Goal: Information Seeking & Learning: Learn about a topic

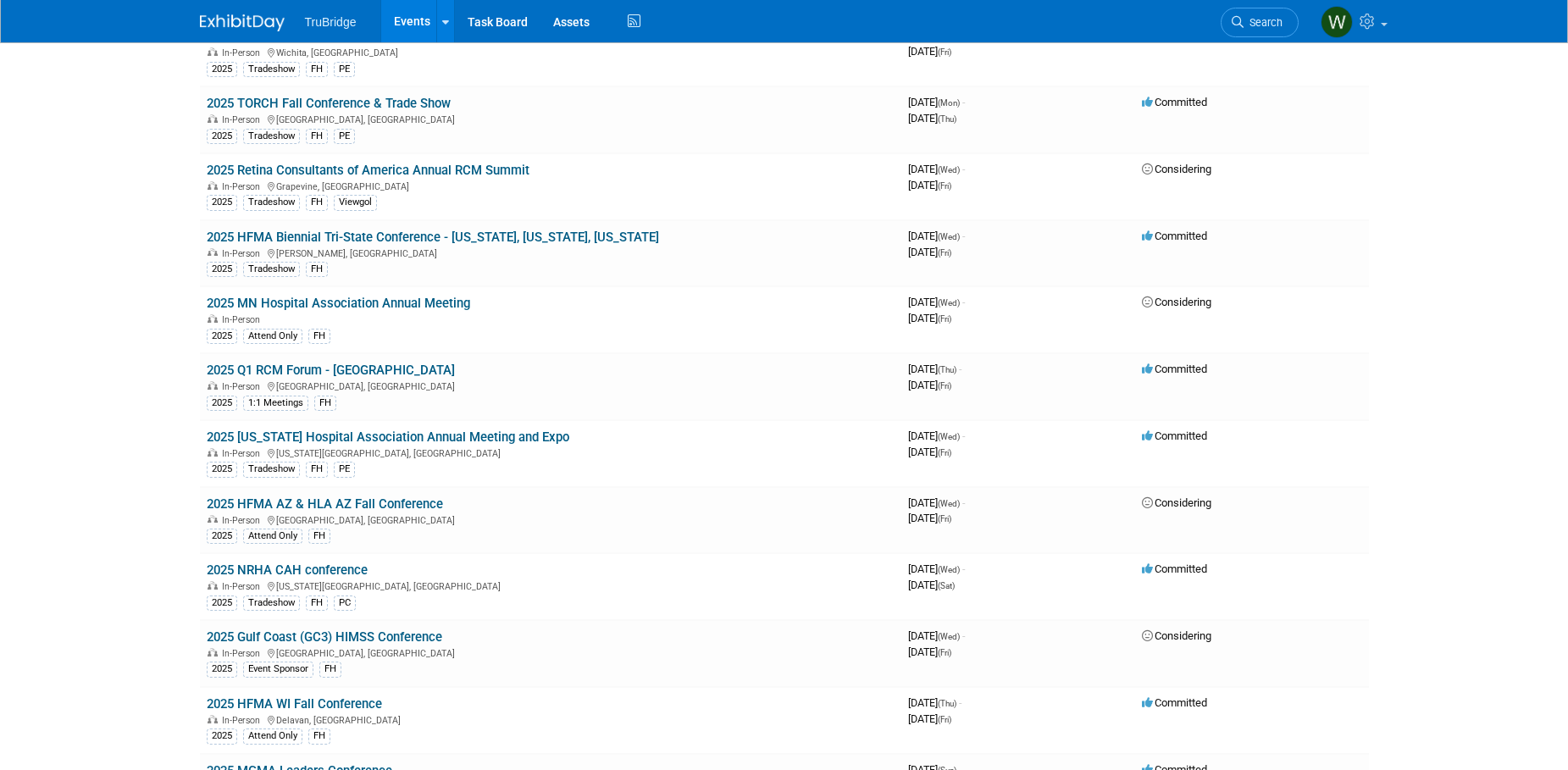
scroll to position [2456, 0]
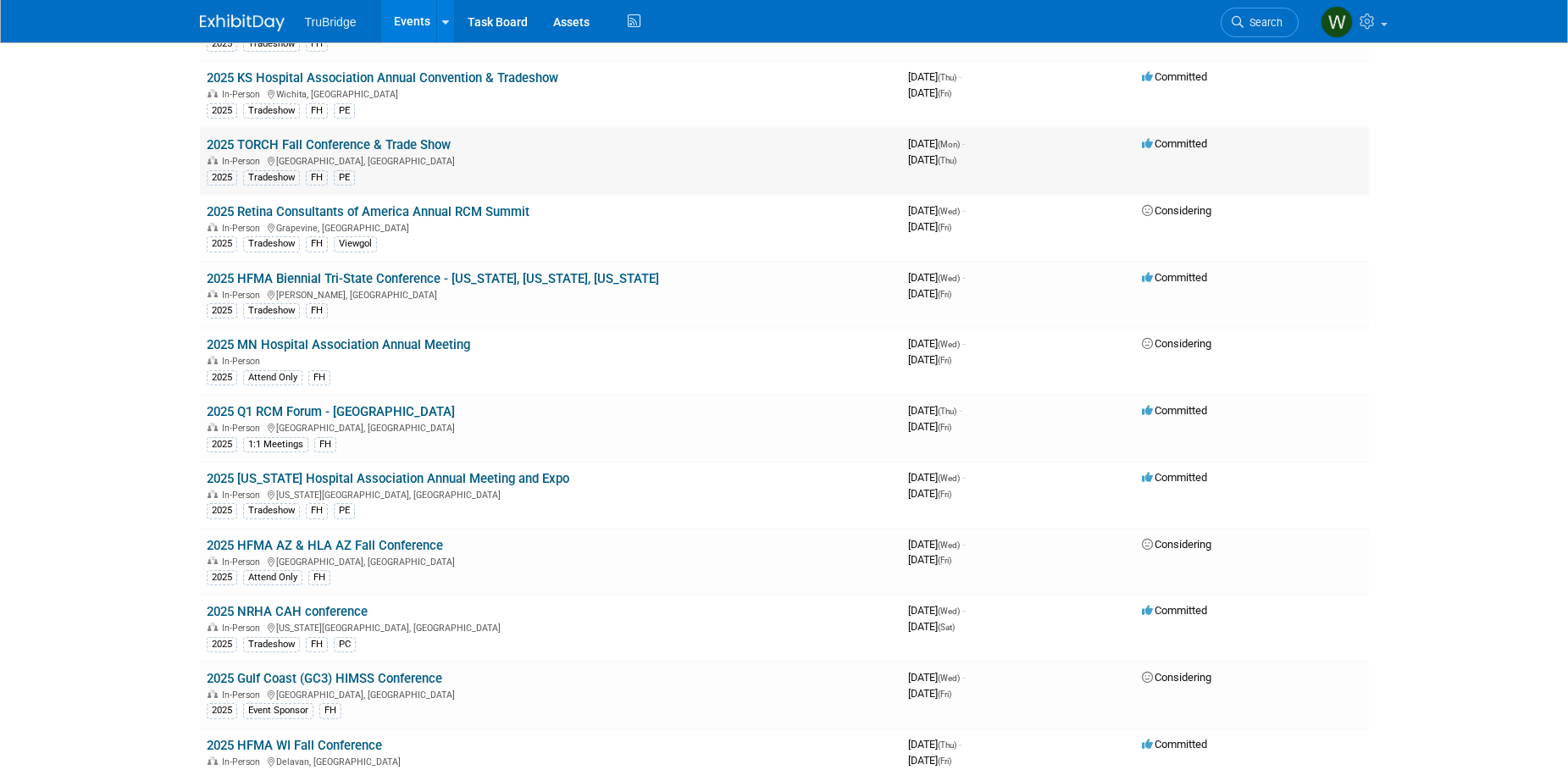
click at [376, 147] on link "2025 TORCH Fall Conference & Trade Show" at bounding box center [328, 144] width 244 height 15
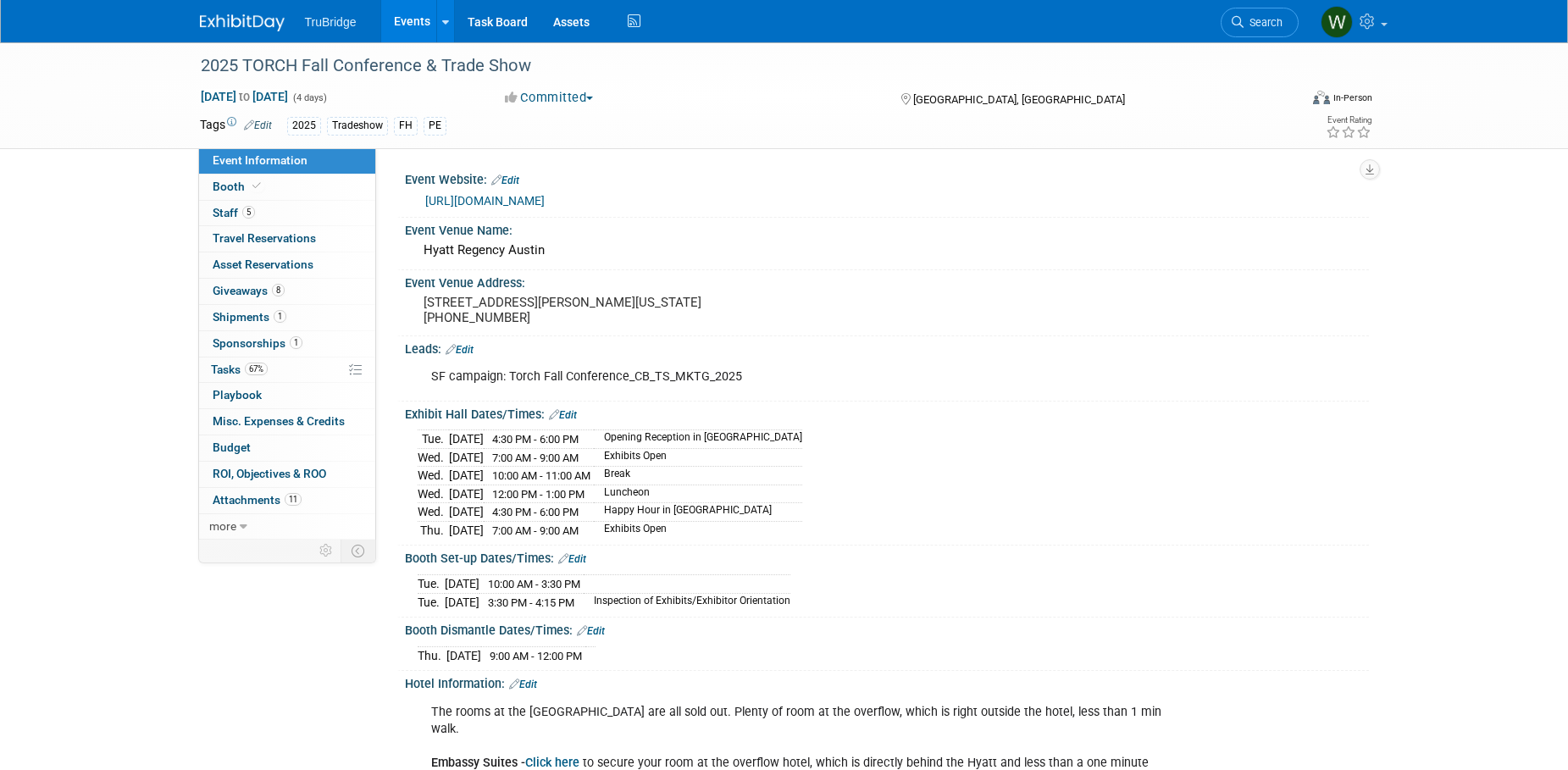
drag, startPoint x: 423, startPoint y: 455, endPoint x: 767, endPoint y: 541, distance: 354.6
click at [767, 540] on tbody "Tue. Sep 9, 2025 4:30 PM - 6:00 PM Opening Reception in Exhibit Hall Wed. Sep 1…" at bounding box center [609, 484] width 385 height 110
copy tbody "Tue. Sep 9, 2025 4:30 PM - 6:00 PM Opening Reception in Exhibit Hall Wed. Sep 1…"
